Goal: Task Accomplishment & Management: Manage account settings

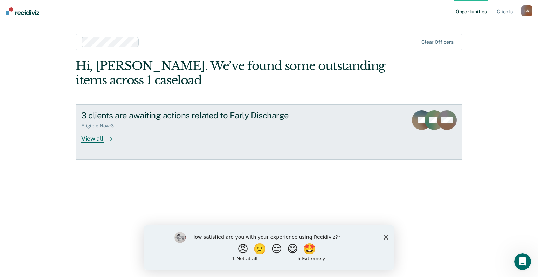
click at [220, 136] on div "3 clients are awaiting actions related to Early Discharge Eligible Now : 3 View…" at bounding box center [212, 126] width 263 height 32
